Goal: Task Accomplishment & Management: Manage account settings

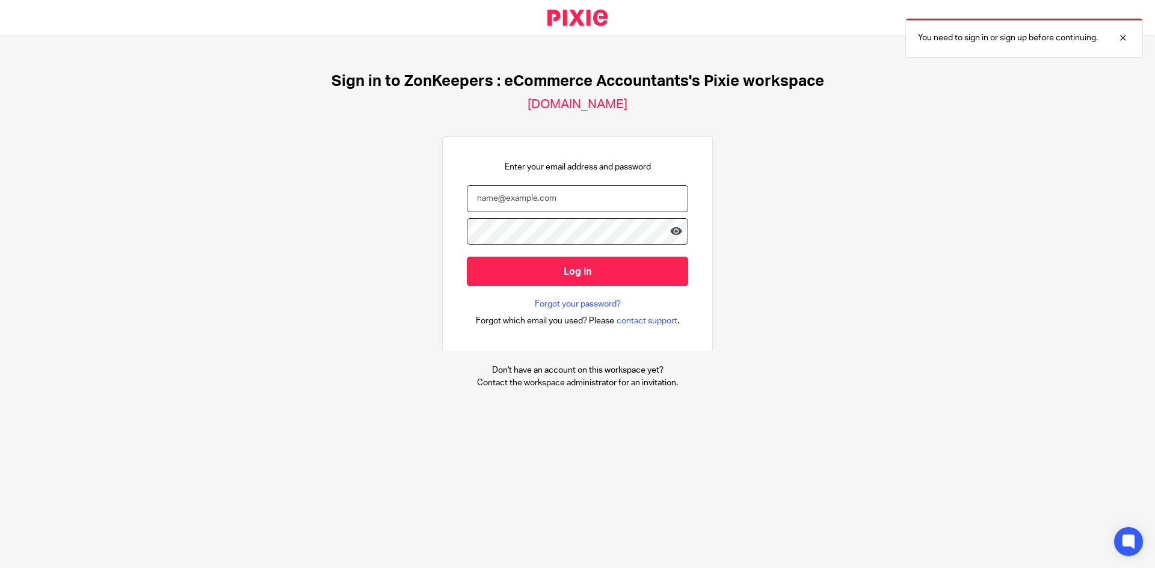
click at [580, 200] on input "email" at bounding box center [577, 198] width 221 height 27
click at [580, 313] on div at bounding box center [688, 313] width 0 height 0
type input "mani@zonkeepers.com.au"
click at [580, 264] on input "Log in" at bounding box center [577, 271] width 221 height 29
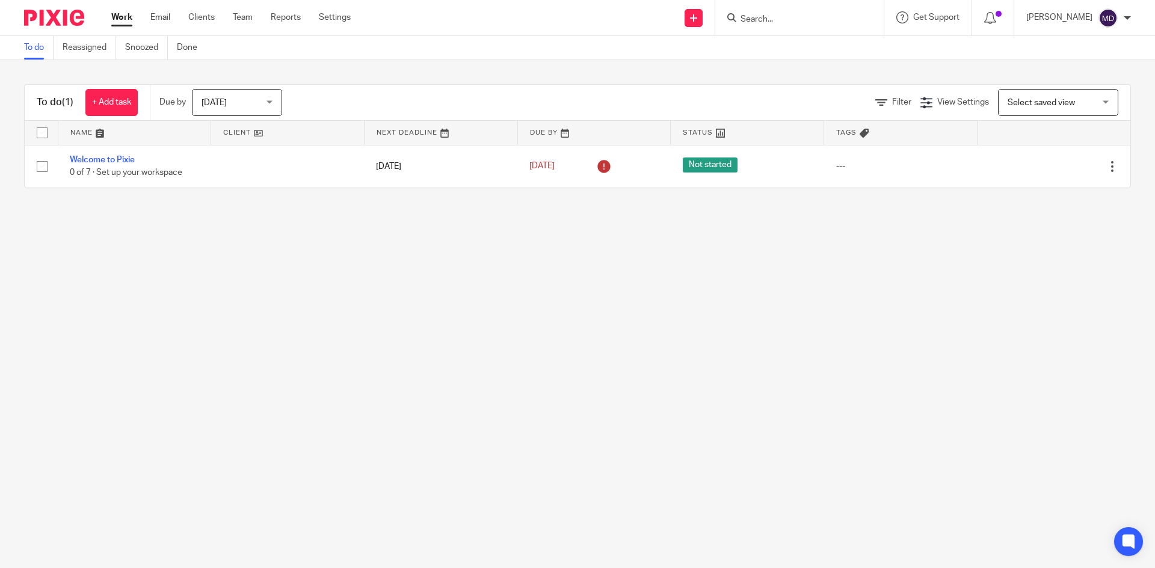
click at [1127, 12] on div "[PERSON_NAME]" at bounding box center [1078, 17] width 105 height 19
click at [1001, 19] on div at bounding box center [992, 17] width 17 height 13
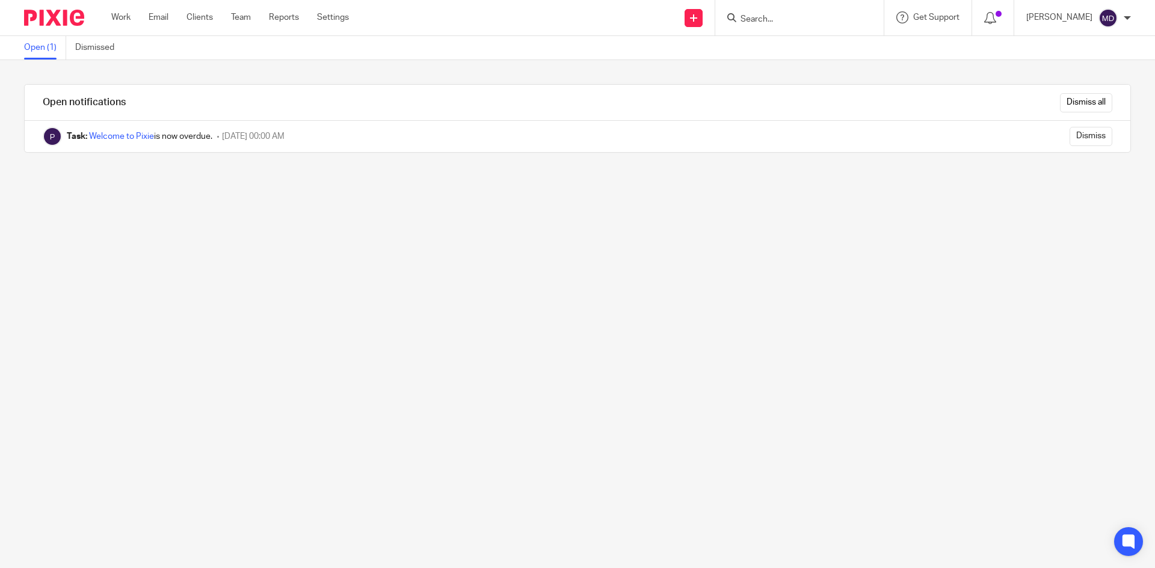
click at [137, 137] on link "Welcome to Pixie" at bounding box center [121, 136] width 65 height 8
click at [143, 137] on link "Welcome to Pixie" at bounding box center [121, 136] width 65 height 8
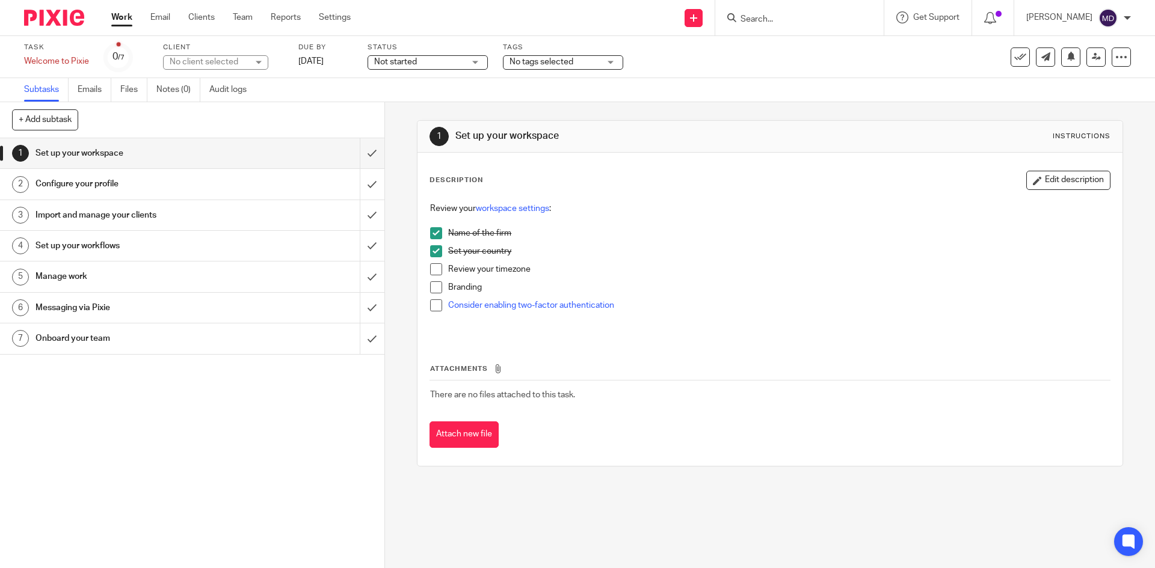
click at [1121, 14] on div "[PERSON_NAME]" at bounding box center [1078, 17] width 105 height 19
click at [1001, 19] on div at bounding box center [992, 17] width 17 height 13
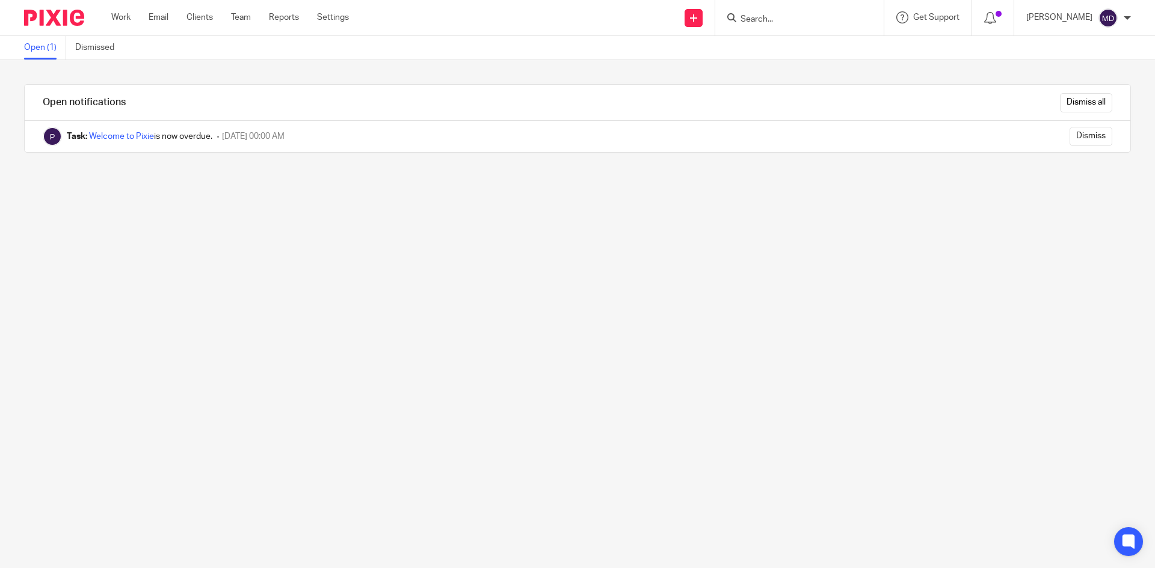
click at [316, 15] on ul "Work Email Clients Team Reports Settings" at bounding box center [239, 17] width 256 height 12
click at [334, 15] on link "Settings" at bounding box center [333, 17] width 32 height 12
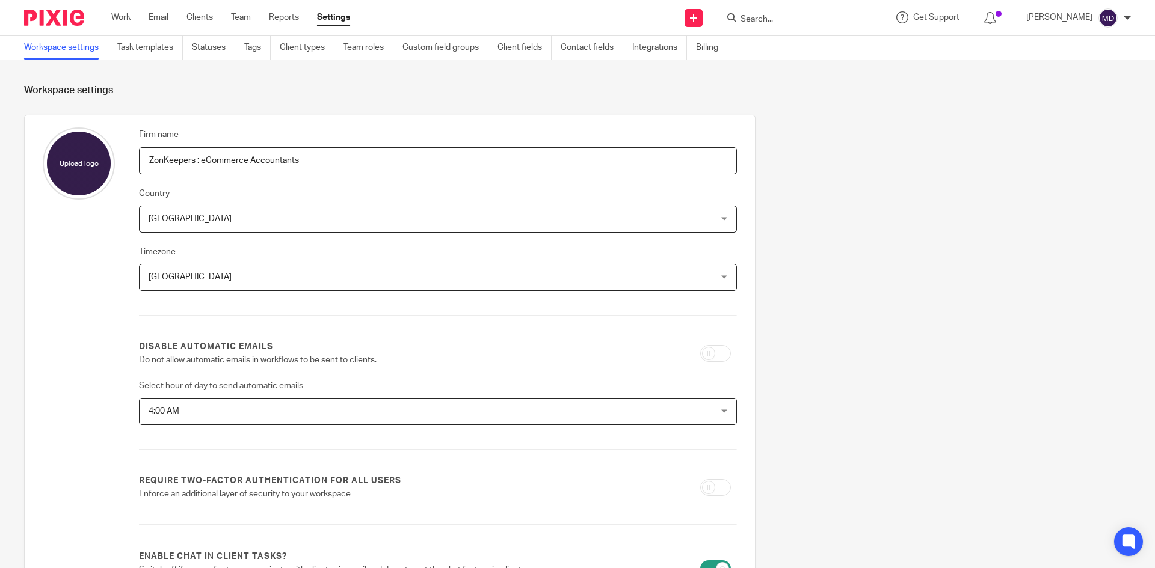
click at [358, 414] on span "4:00 AM" at bounding box center [384, 411] width 470 height 25
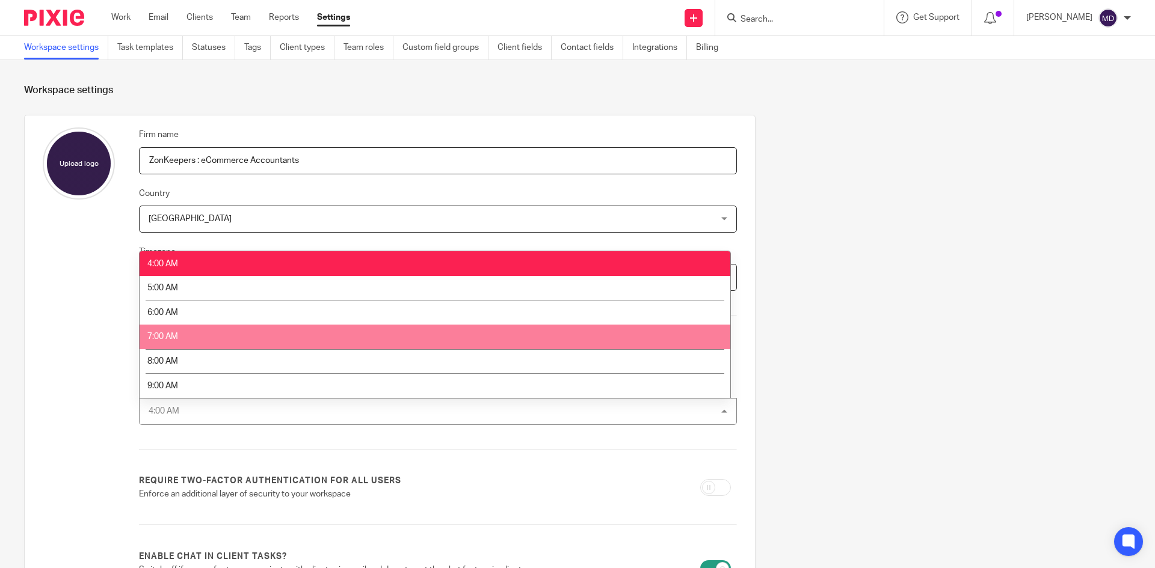
click at [295, 333] on li "7:00 AM" at bounding box center [435, 337] width 591 height 25
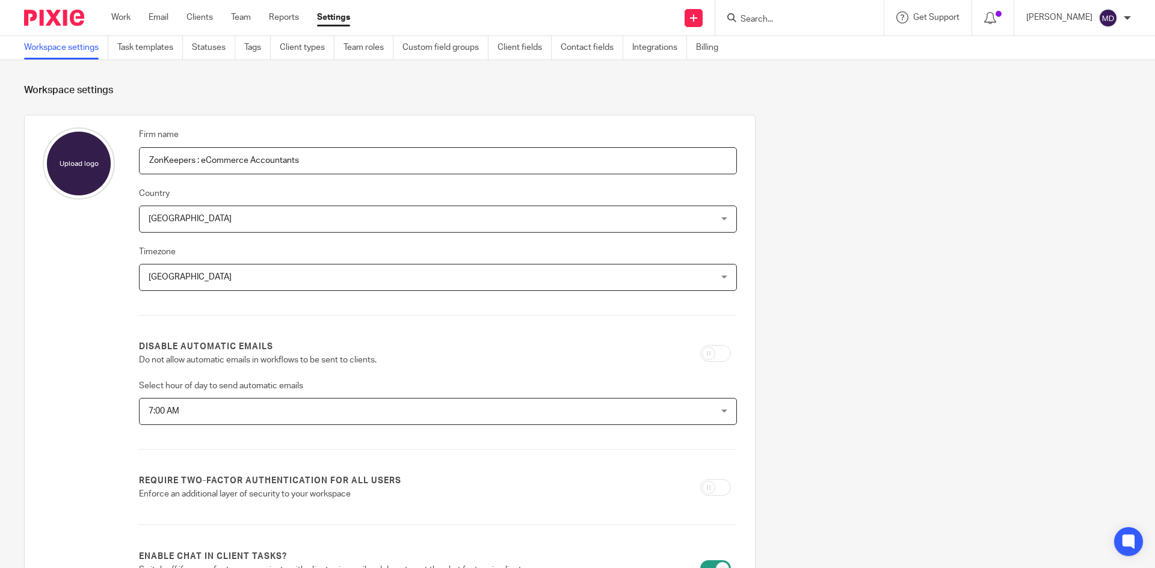
drag, startPoint x: 787, startPoint y: 315, endPoint x: 793, endPoint y: 283, distance: 33.0
click at [788, 315] on div "Firm name ZonKeepers : eCommerce Accountants Country Australia Australia Afghan…" at bounding box center [567, 472] width 1125 height 714
click at [713, 356] on input "checkbox" at bounding box center [715, 353] width 31 height 17
checkbox input "true"
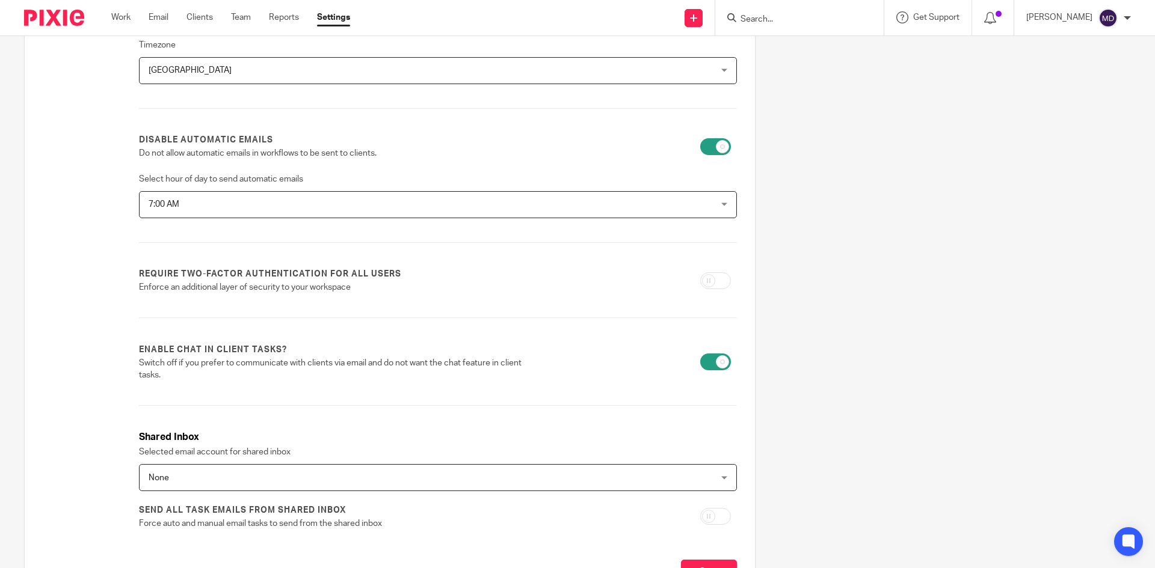
scroll to position [241, 0]
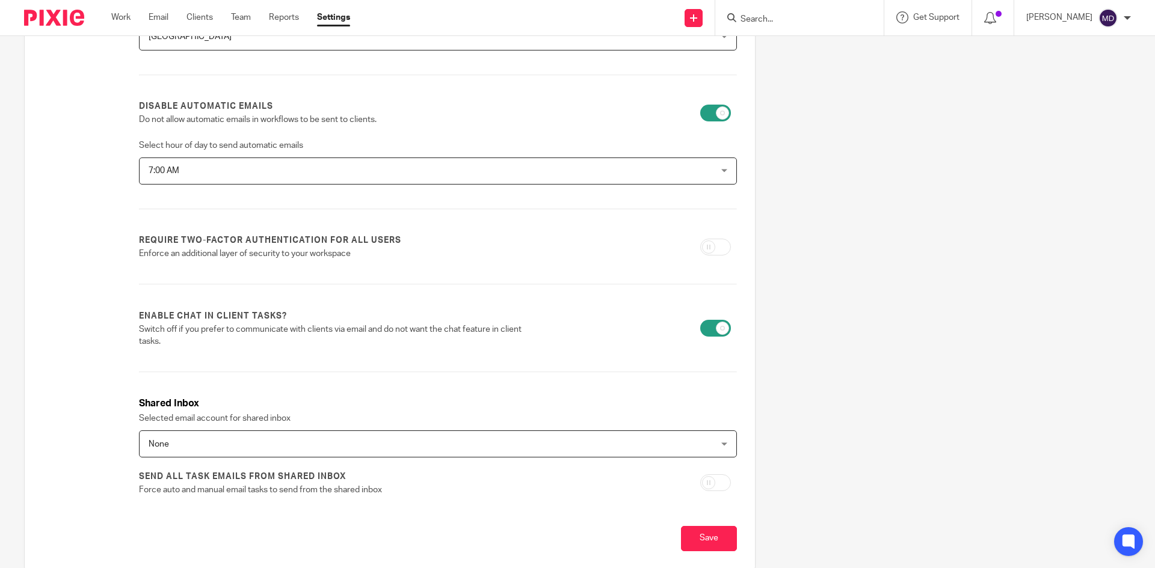
click at [713, 242] on input "checkbox" at bounding box center [715, 247] width 31 height 17
checkbox input "true"
click at [167, 450] on span "None" at bounding box center [384, 443] width 470 height 25
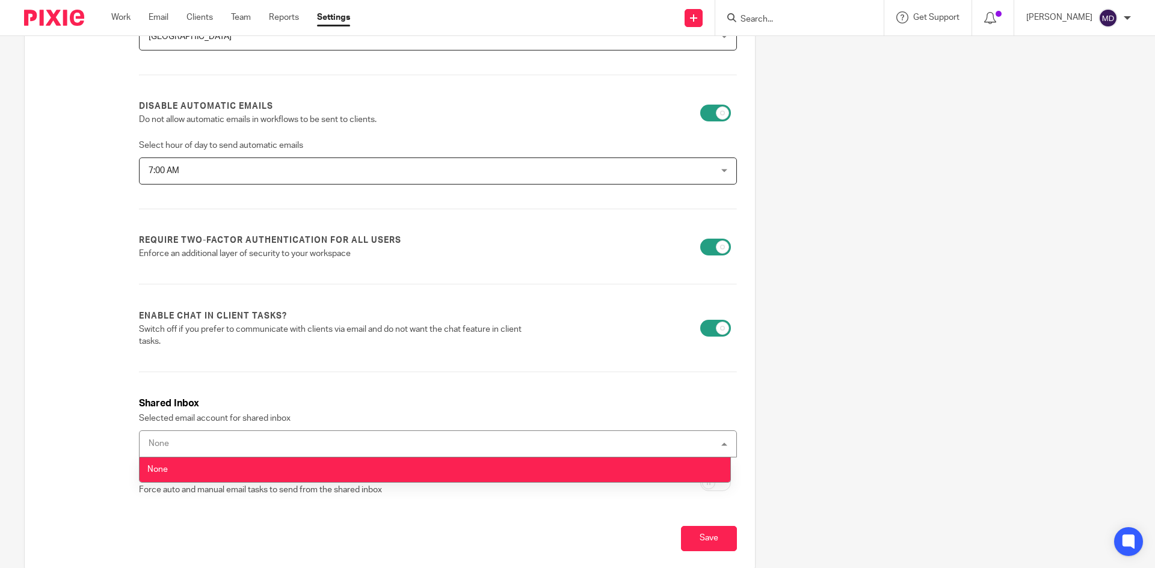
click at [169, 466] on li "None" at bounding box center [435, 470] width 591 height 25
